Goal: Transaction & Acquisition: Purchase product/service

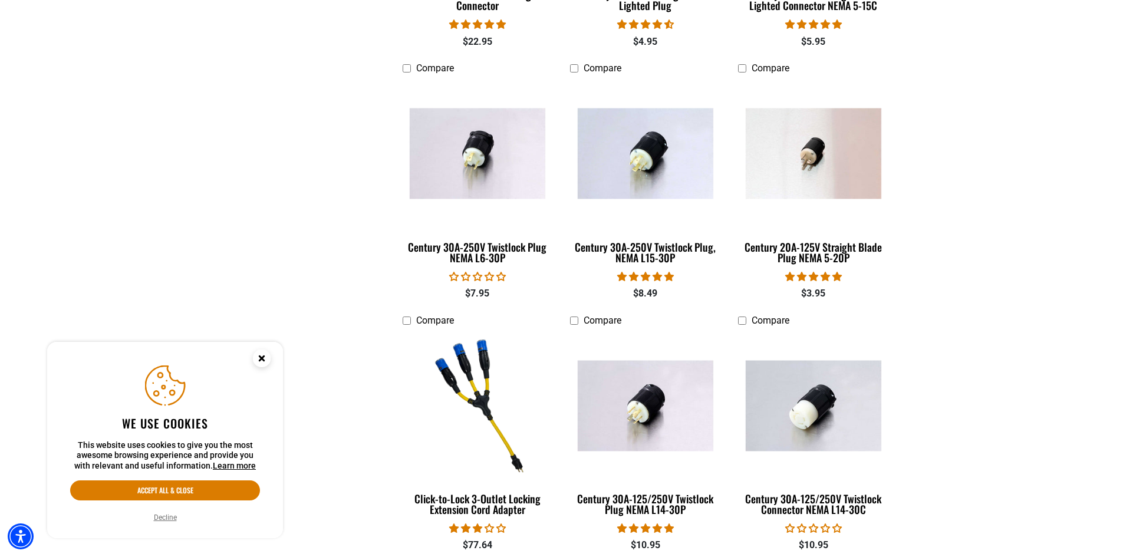
scroll to position [589, 0]
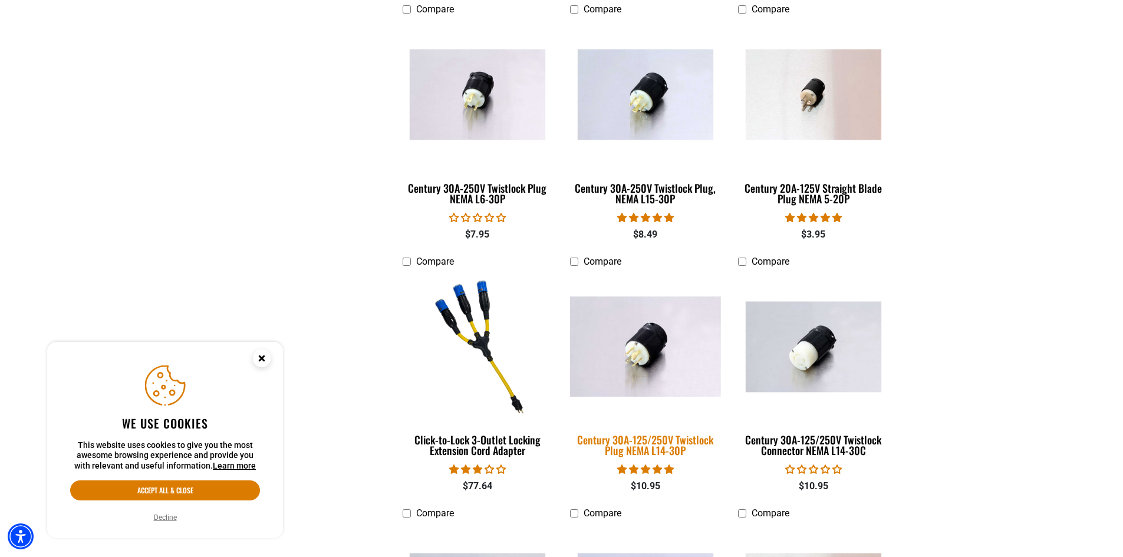
click at [629, 349] on img at bounding box center [645, 346] width 165 height 101
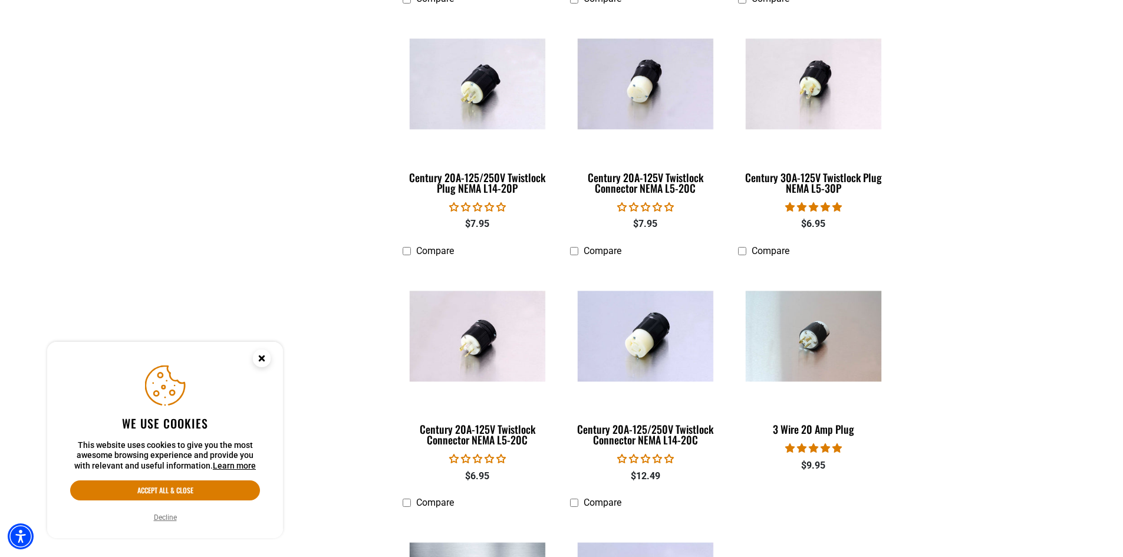
scroll to position [1415, 0]
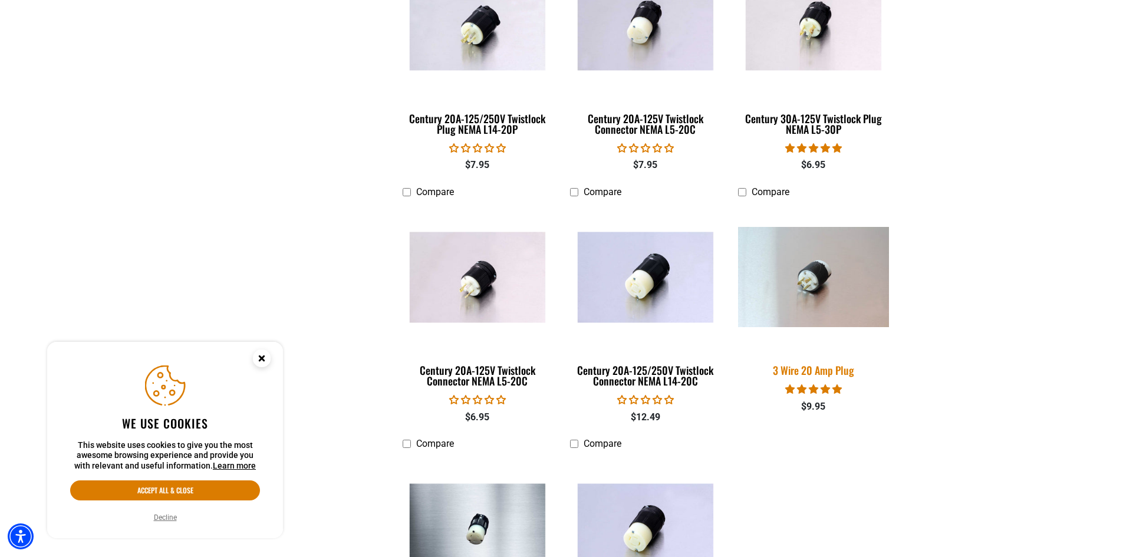
click at [818, 279] on img at bounding box center [813, 277] width 165 height 101
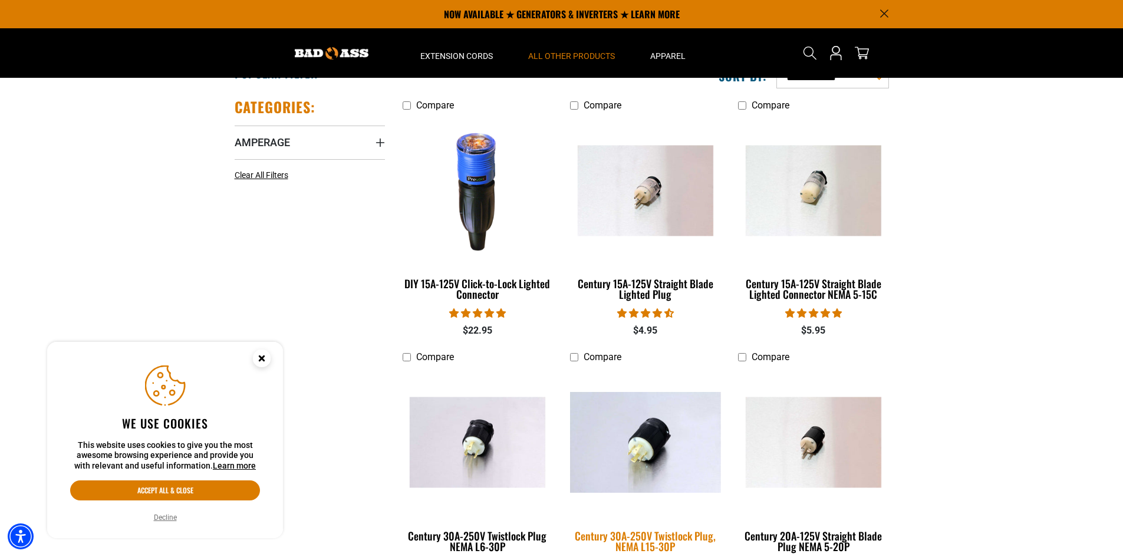
scroll to position [236, 0]
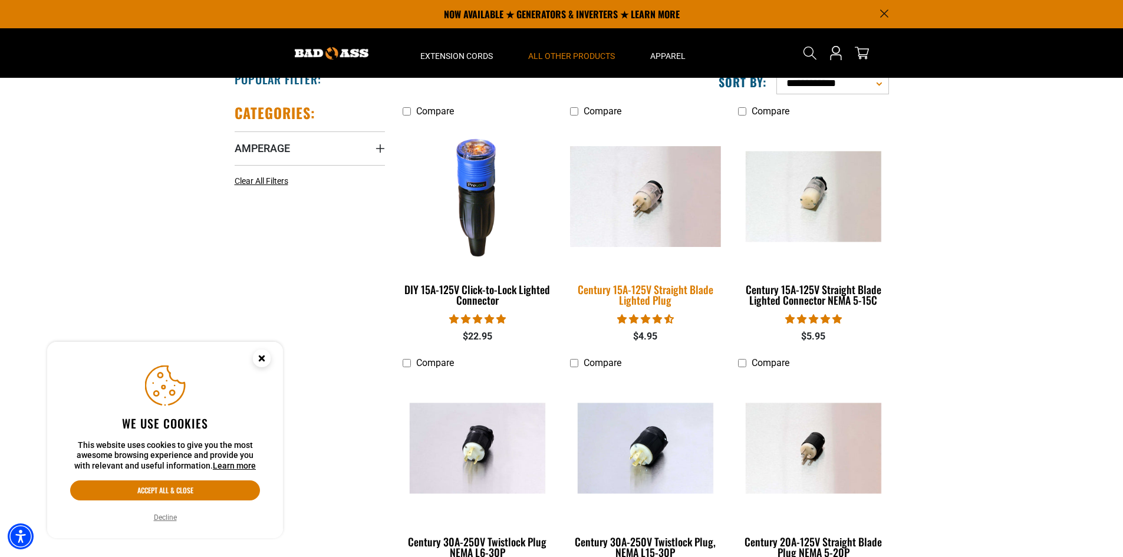
click at [651, 201] on img at bounding box center [645, 196] width 165 height 101
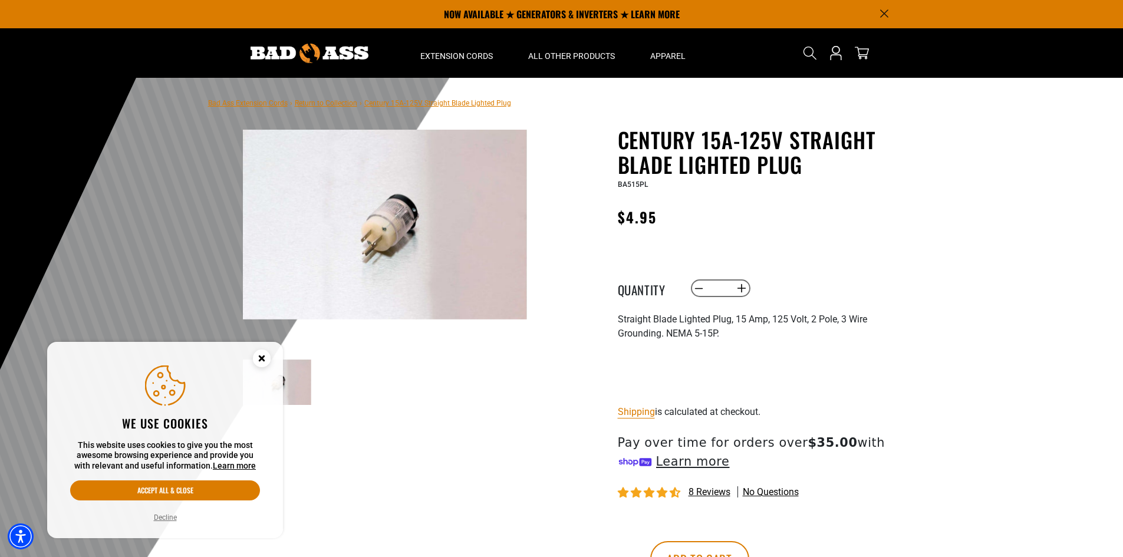
click at [388, 210] on img at bounding box center [385, 224] width 284 height 189
click at [412, 399] on ul at bounding box center [527, 382] width 568 height 45
click at [297, 387] on img at bounding box center [277, 382] width 68 height 45
